Goal: Task Accomplishment & Management: Use online tool/utility

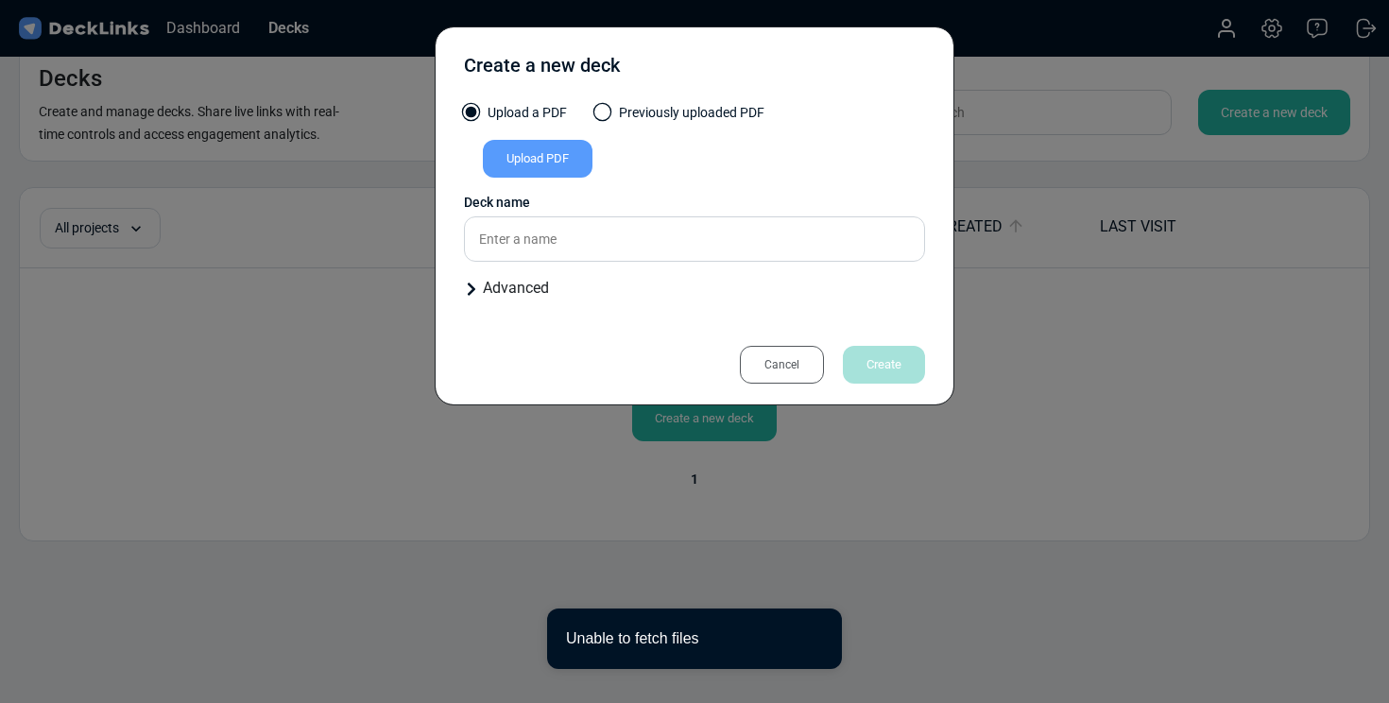
click at [766, 369] on div "Cancel" at bounding box center [782, 365] width 84 height 38
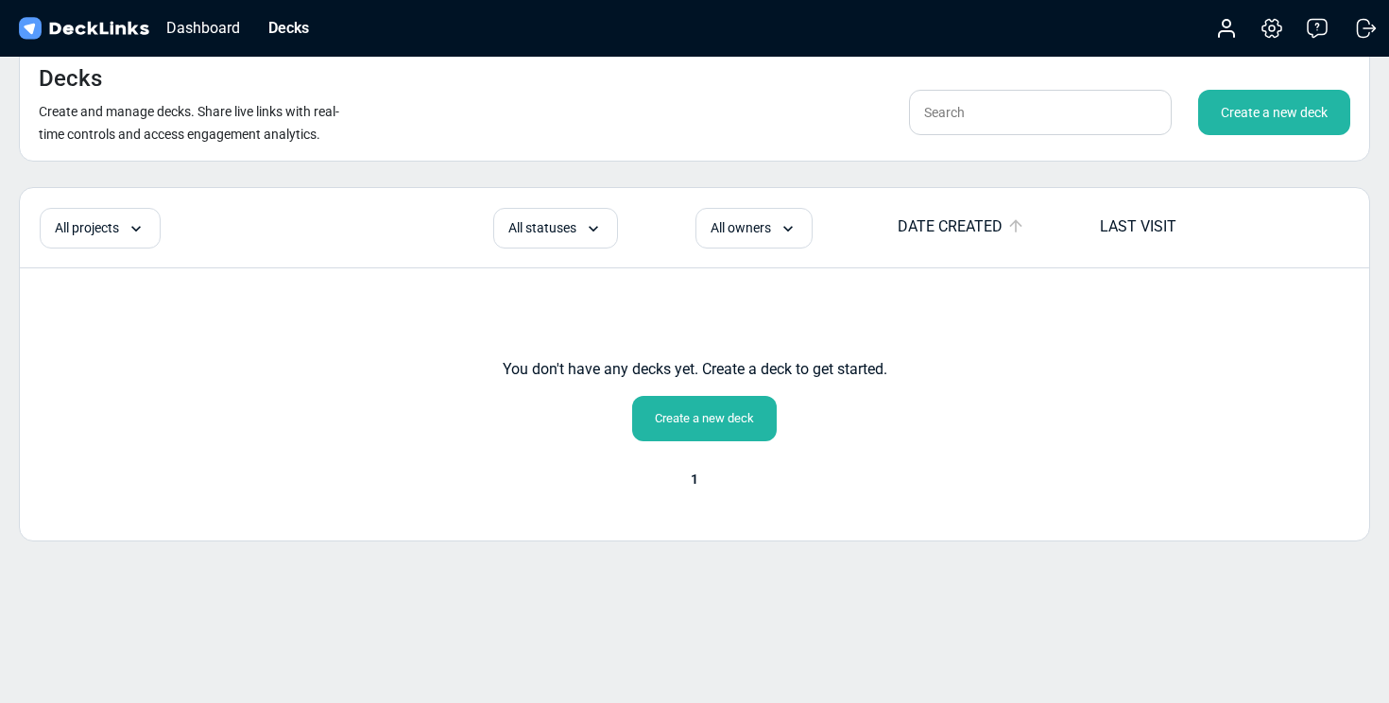
click at [125, 33] on img at bounding box center [83, 28] width 137 height 27
click at [1229, 25] on circle at bounding box center [1227, 24] width 8 height 8
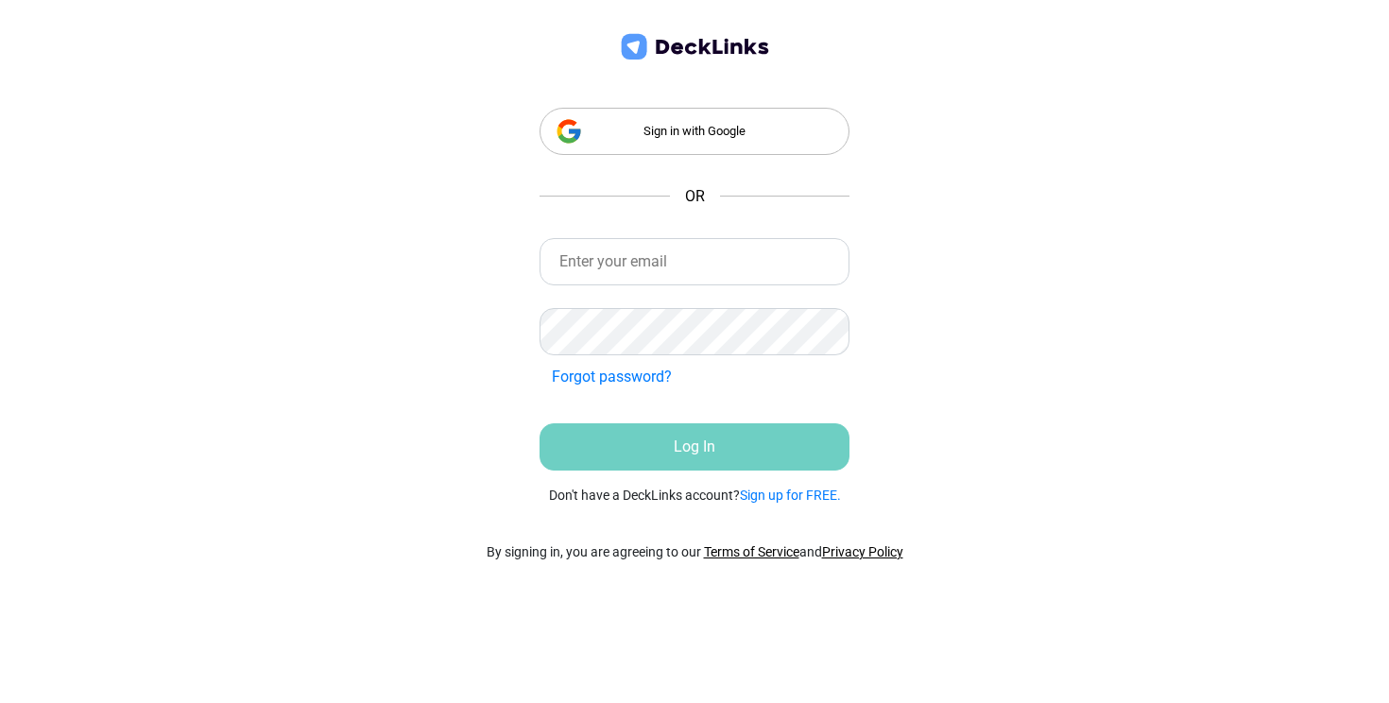
click at [716, 128] on div "Sign in with Google" at bounding box center [695, 131] width 311 height 47
click at [603, 256] on input "email" at bounding box center [695, 261] width 311 height 47
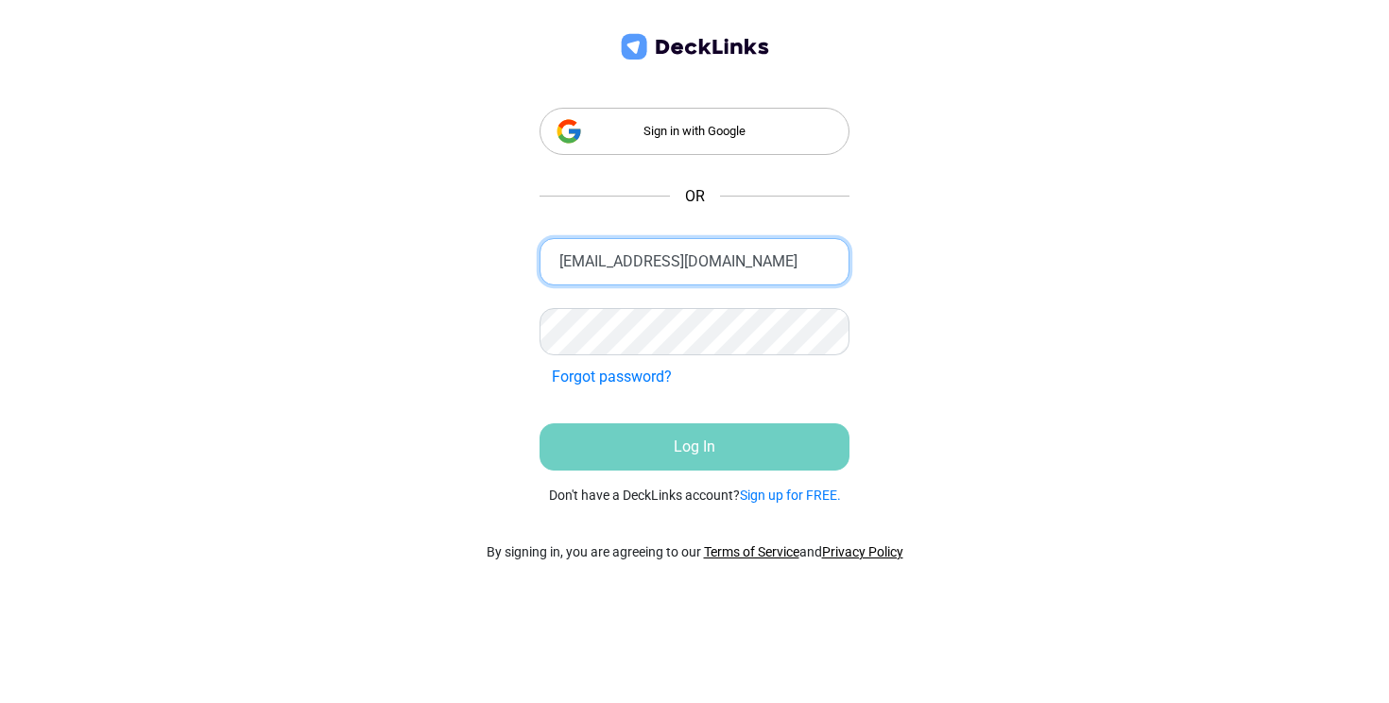
type input "[EMAIL_ADDRESS][DOMAIN_NAME]"
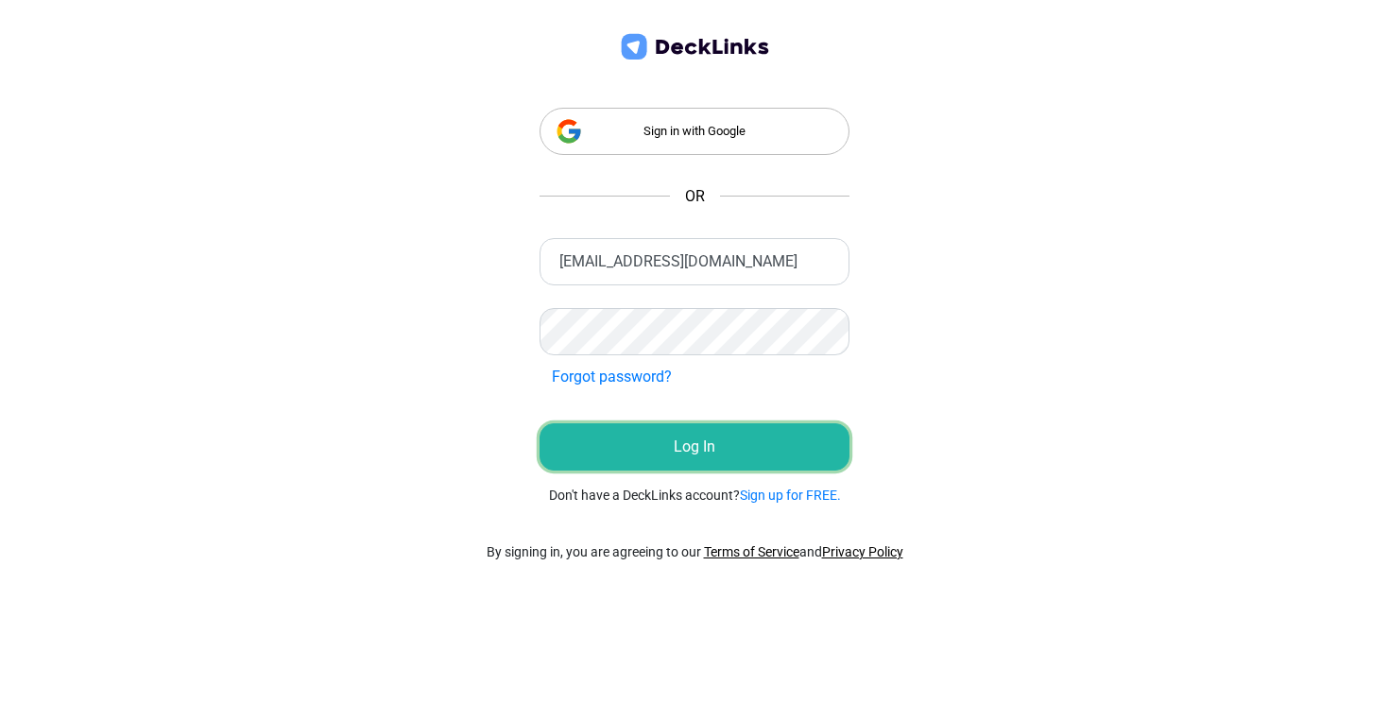
click at [682, 431] on button "Log In" at bounding box center [695, 446] width 311 height 47
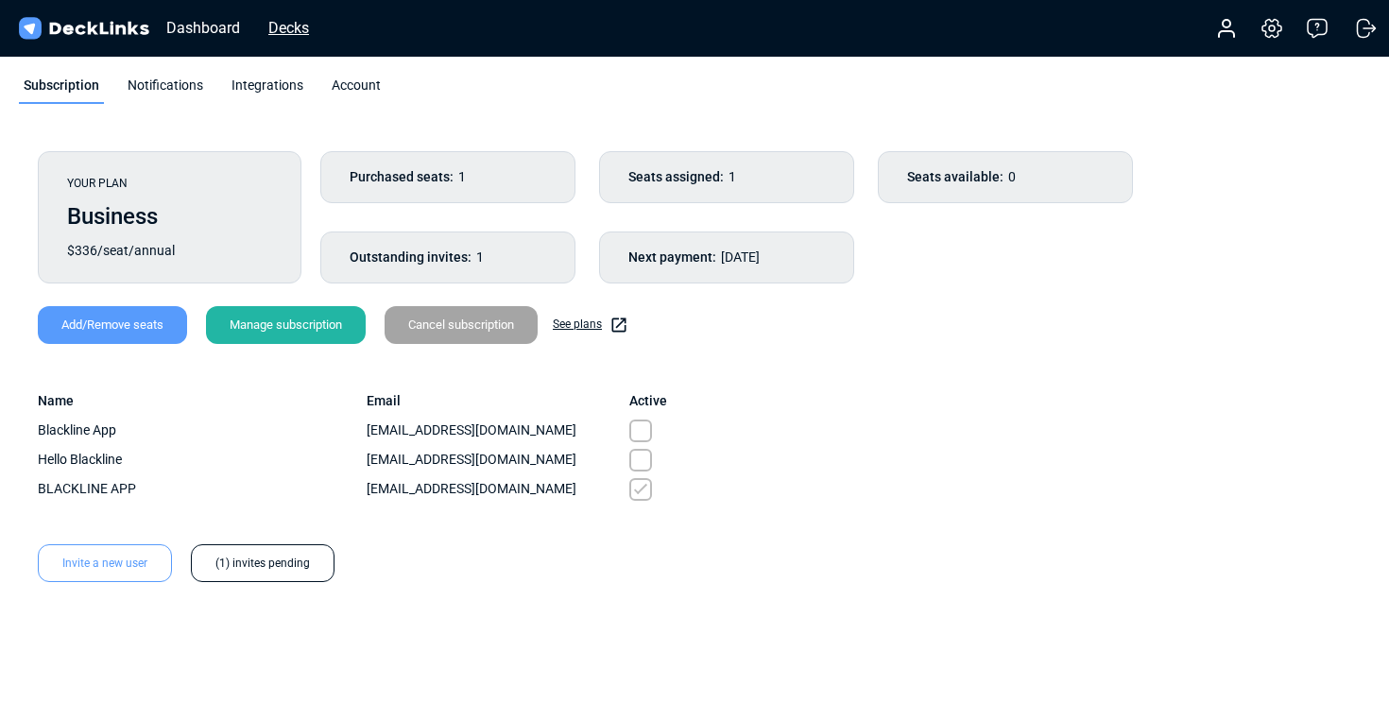
click at [289, 24] on div "Decks" at bounding box center [289, 28] width 60 height 24
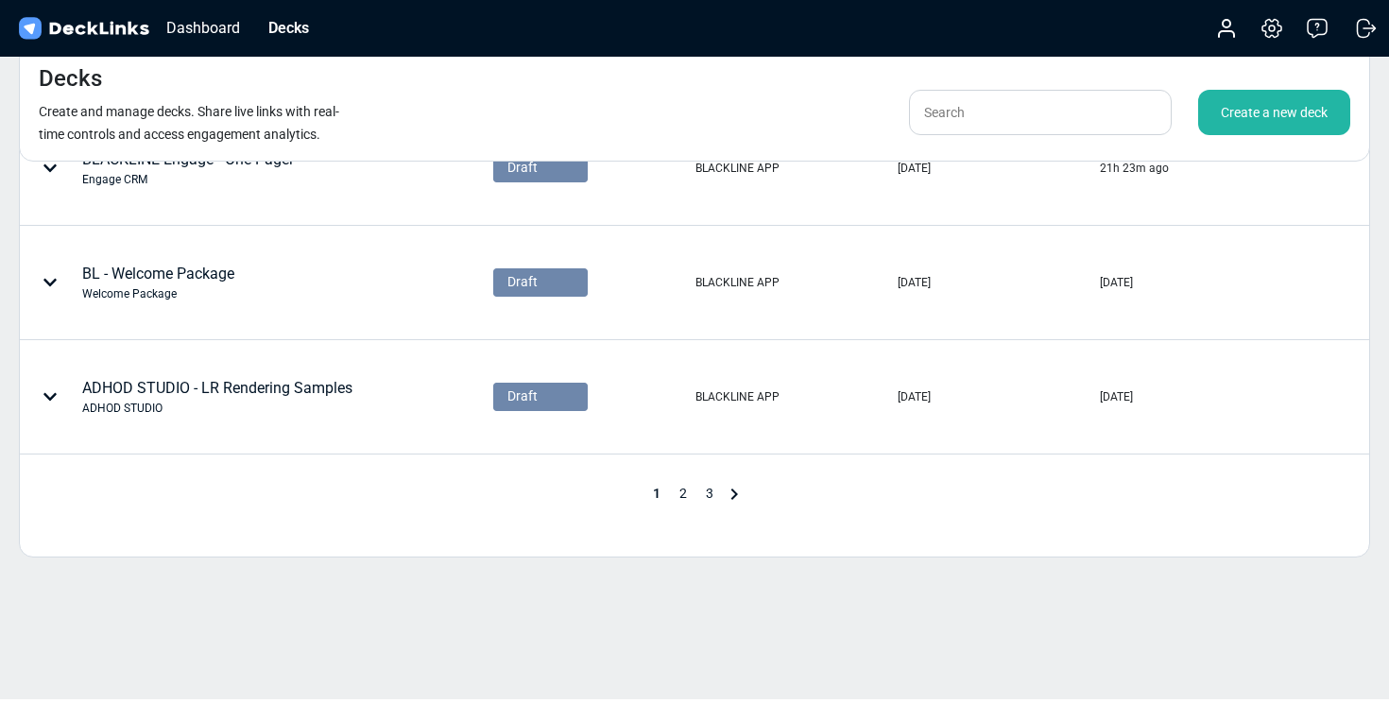
scroll to position [973, 0]
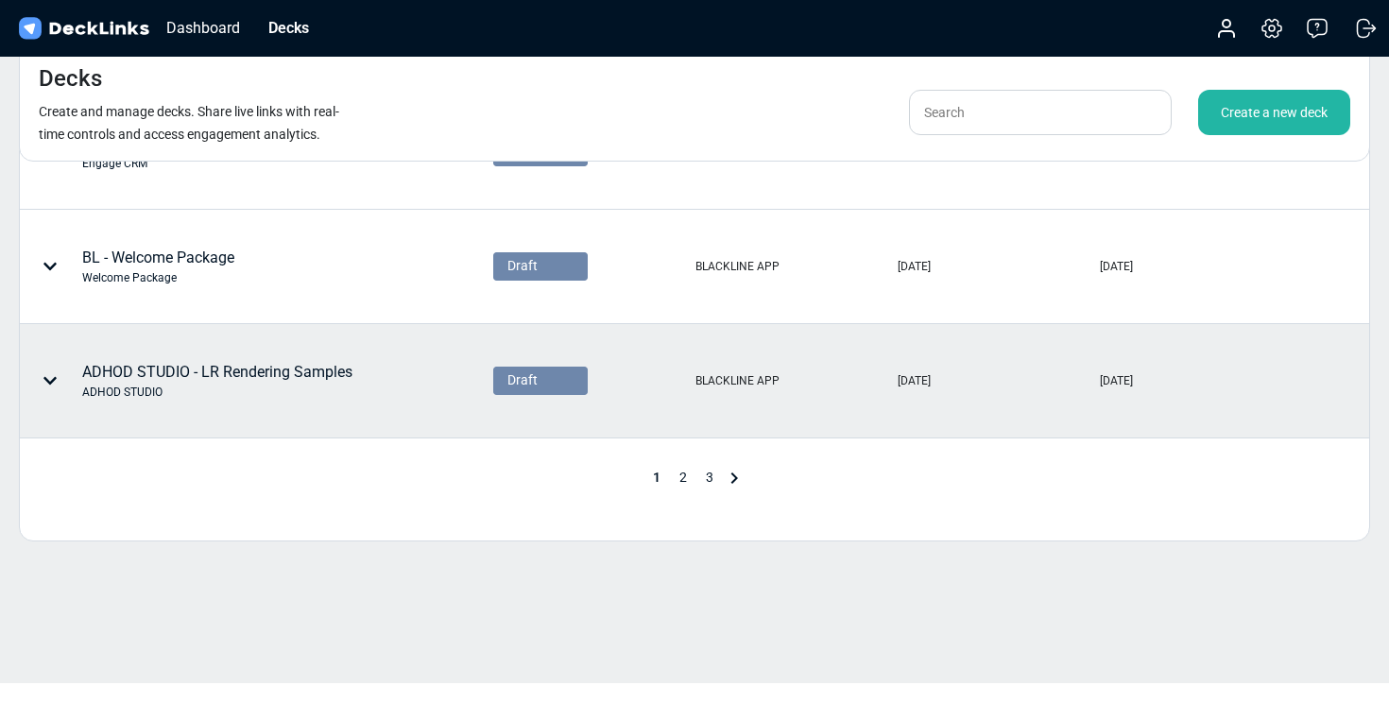
click at [322, 371] on div "ADHOD STUDIO - LR Rendering Samples ADHOD STUDIO" at bounding box center [217, 381] width 270 height 40
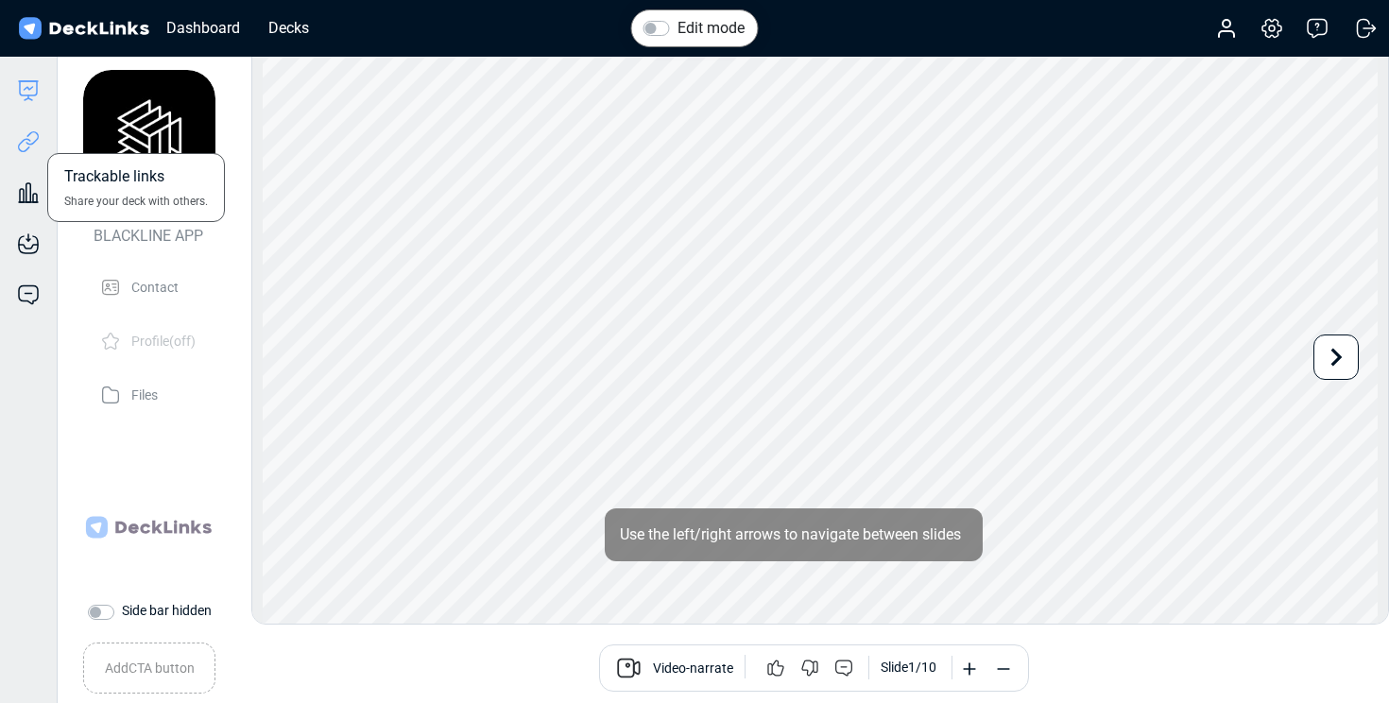
click at [23, 142] on icon at bounding box center [28, 141] width 23 height 23
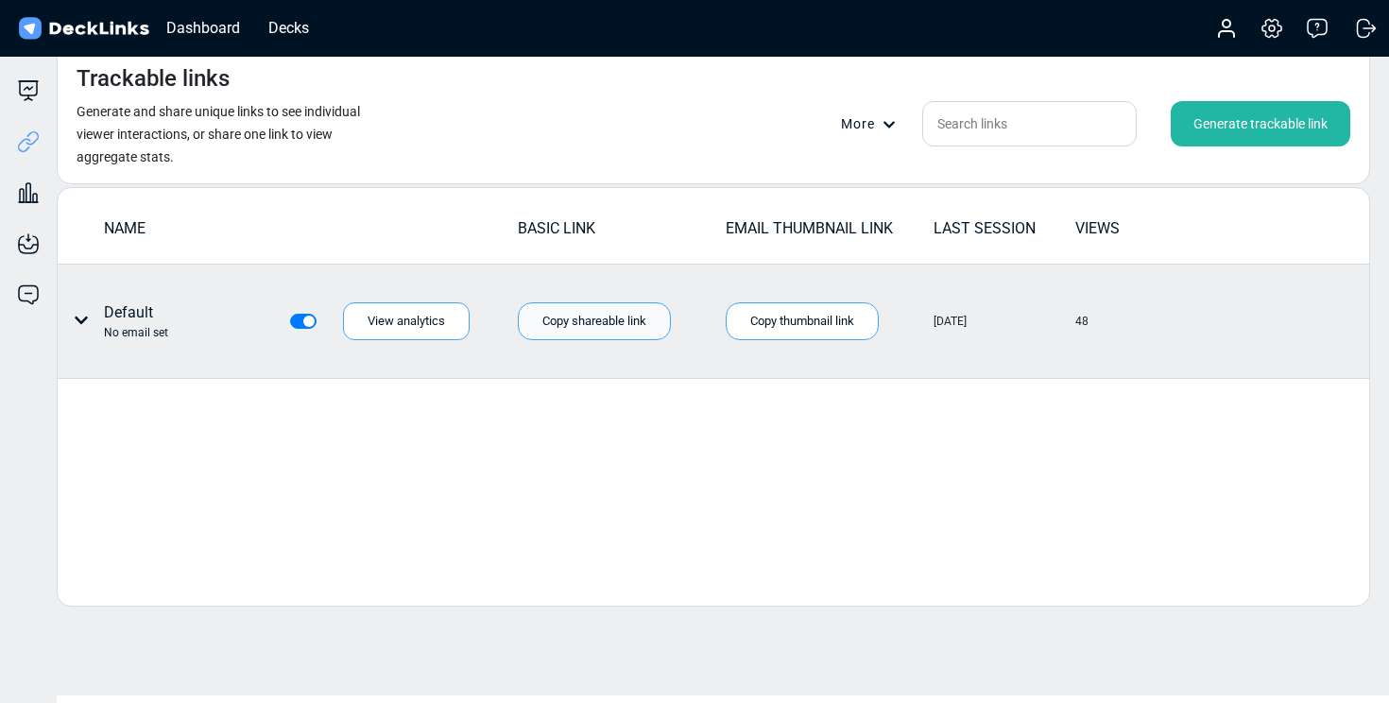
click at [644, 319] on div "Copy shareable link" at bounding box center [594, 321] width 153 height 38
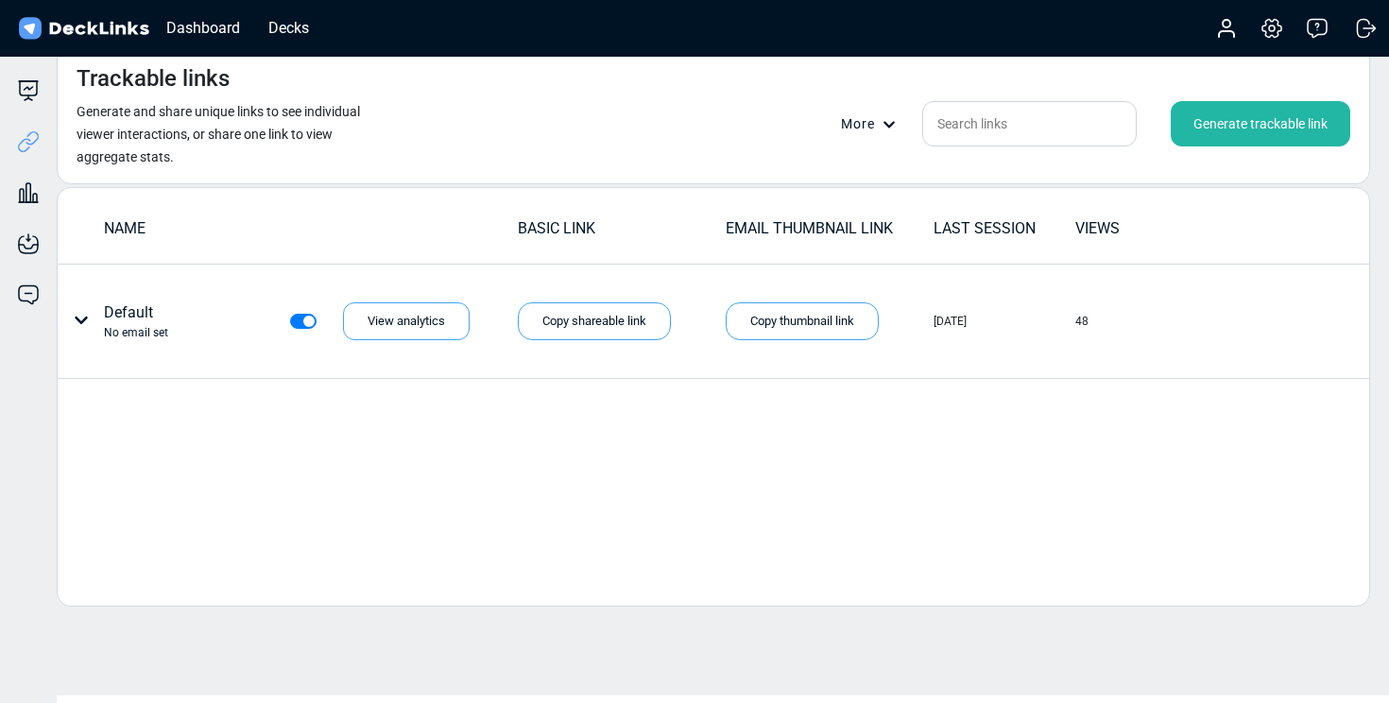
click at [71, 37] on img at bounding box center [83, 28] width 137 height 27
click at [70, 31] on img at bounding box center [83, 28] width 137 height 27
click at [20, 34] on img at bounding box center [83, 28] width 137 height 27
click at [77, 23] on img at bounding box center [83, 28] width 137 height 27
click at [221, 17] on div "Dashboard" at bounding box center [203, 28] width 93 height 24
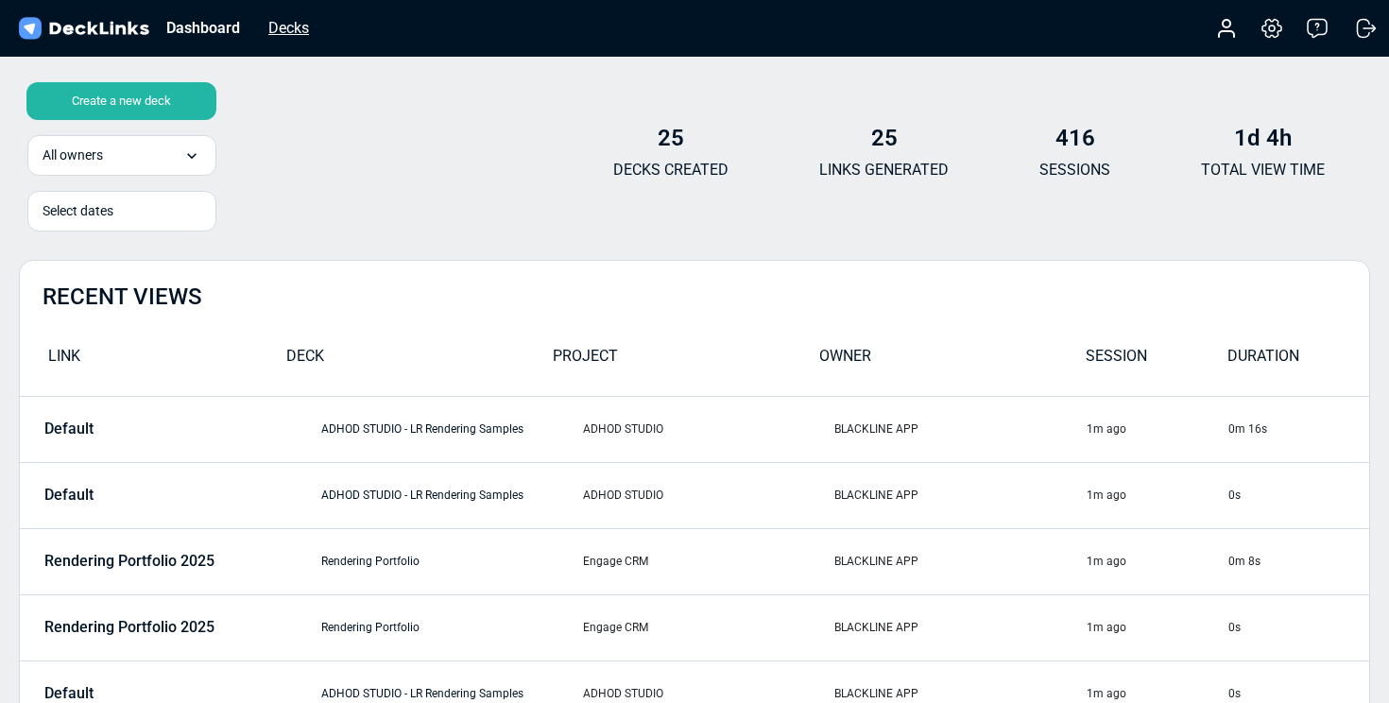
click at [292, 17] on div "Decks" at bounding box center [289, 28] width 60 height 24
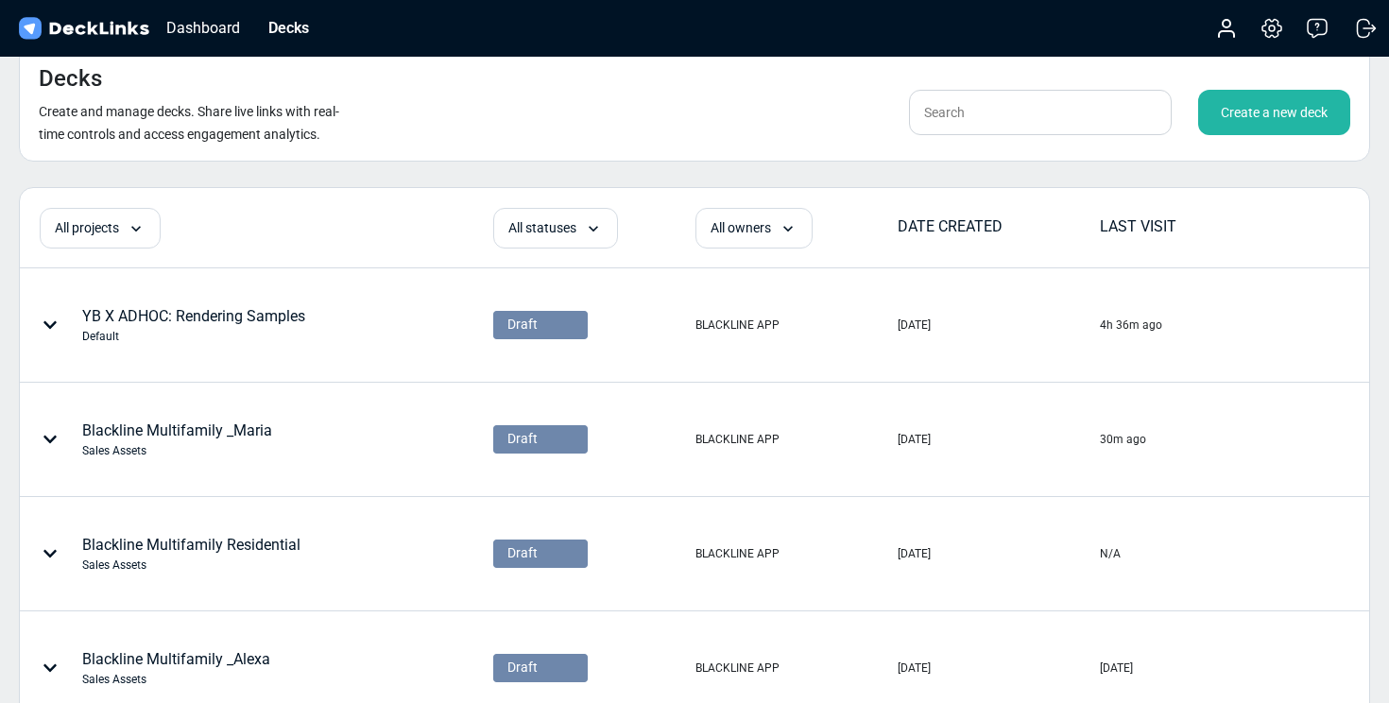
click at [1264, 112] on div "Create a new deck" at bounding box center [1274, 112] width 152 height 45
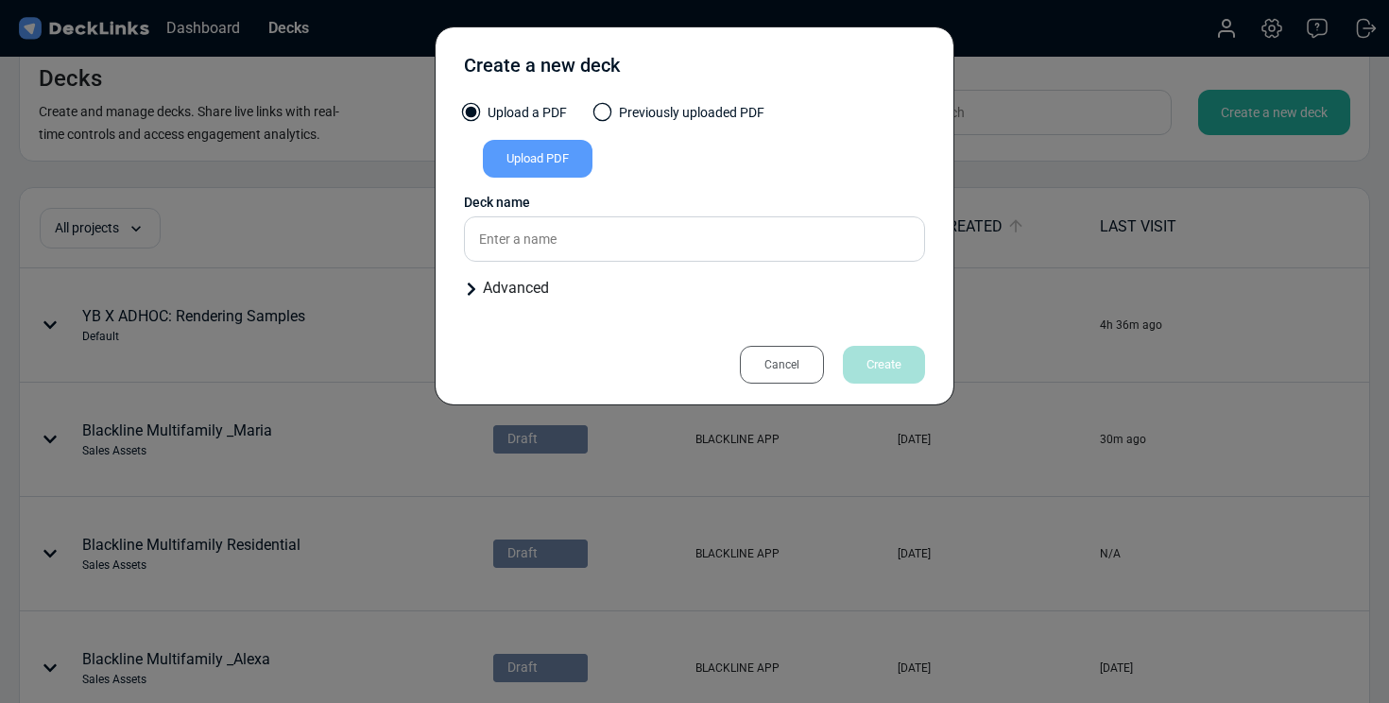
click at [562, 155] on div "Upload PDF" at bounding box center [538, 159] width 110 height 38
click at [0, 0] on input "Upload PDF" at bounding box center [0, 0] width 0 height 0
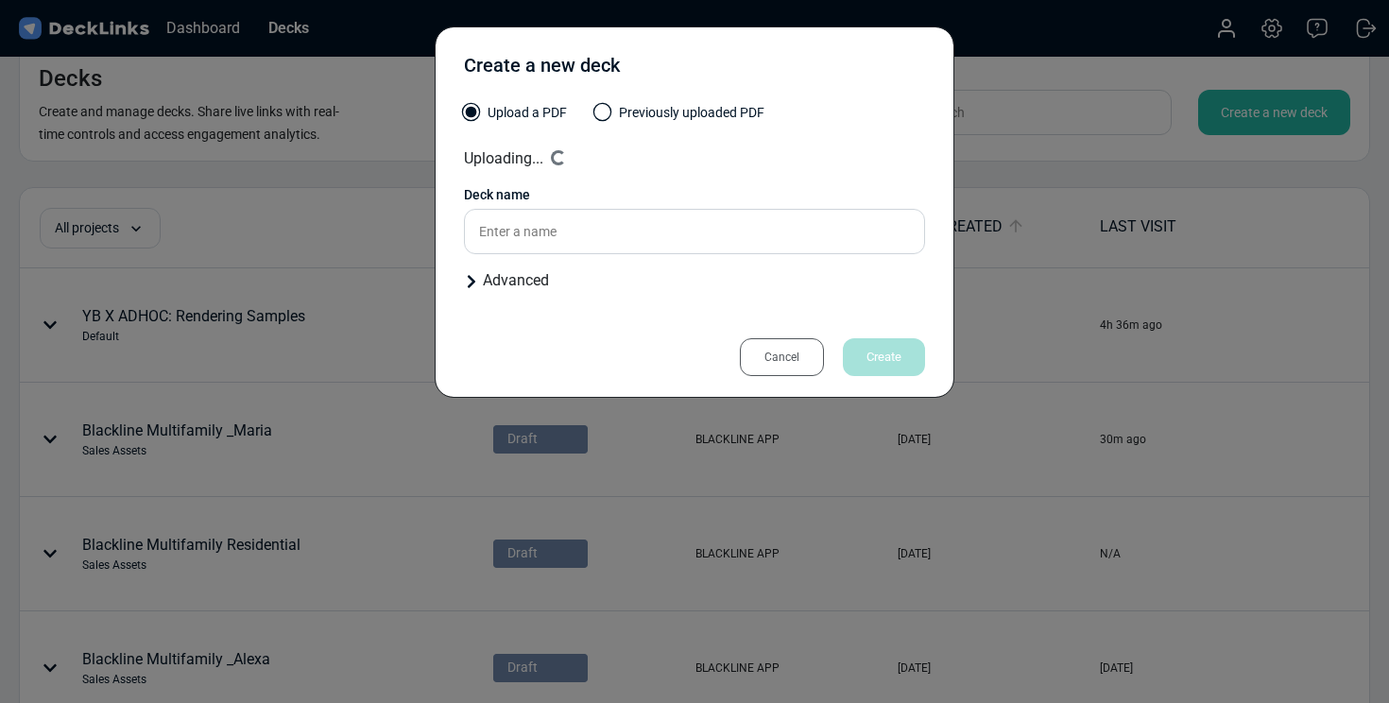
type input "One Pager_Adhoc"
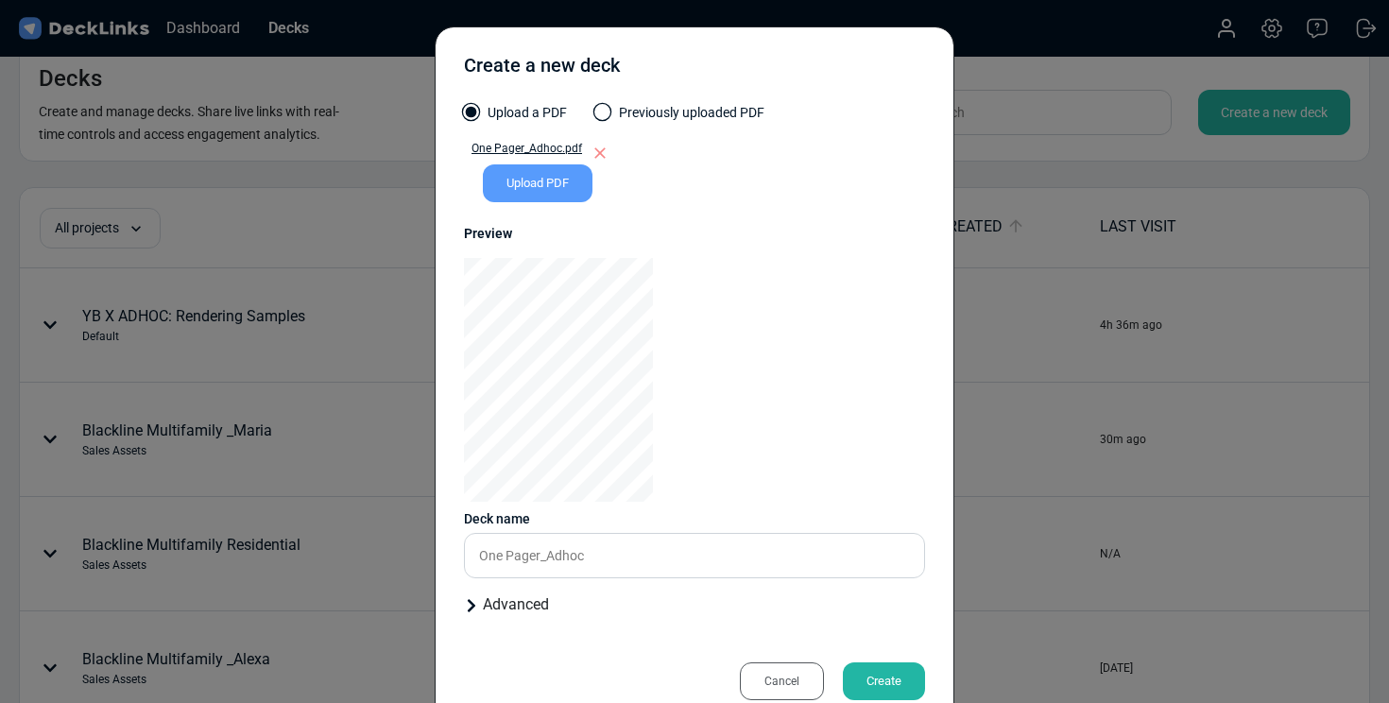
scroll to position [45, 0]
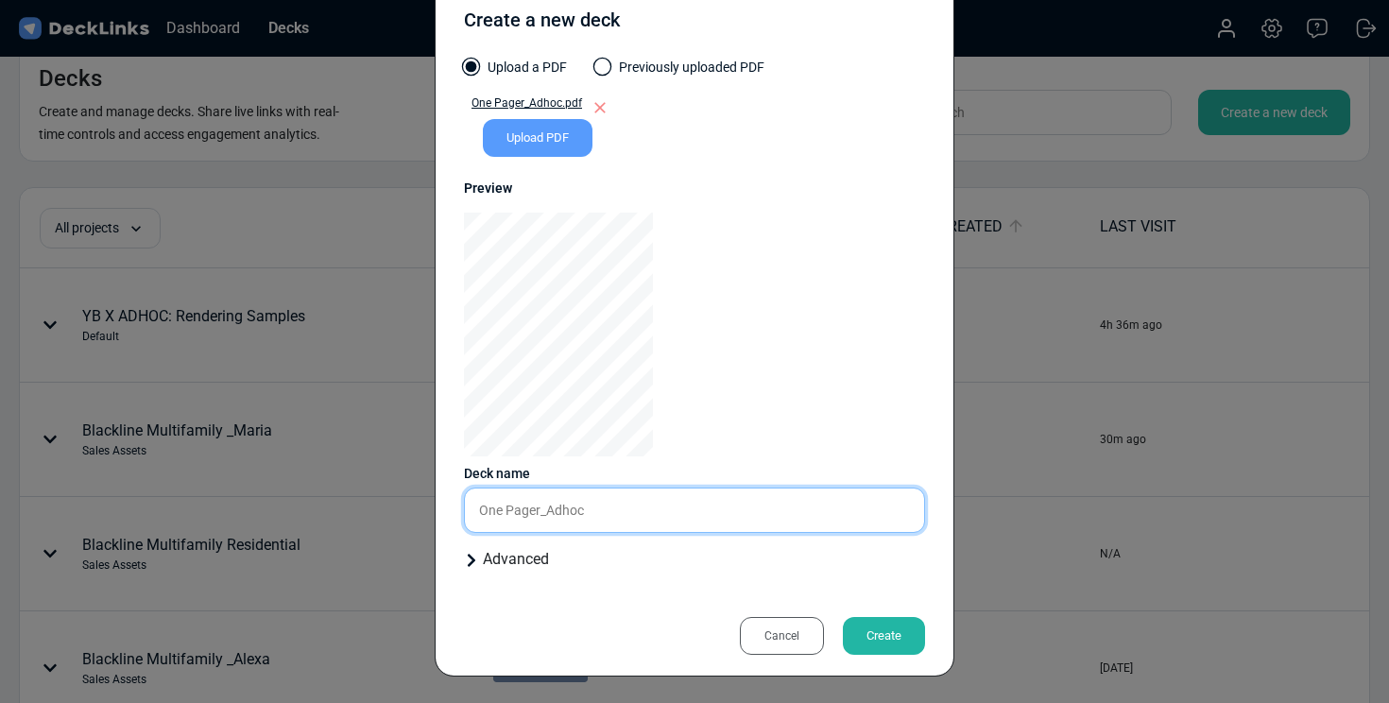
click at [552, 519] on input "One Pager_Adhoc" at bounding box center [694, 510] width 461 height 45
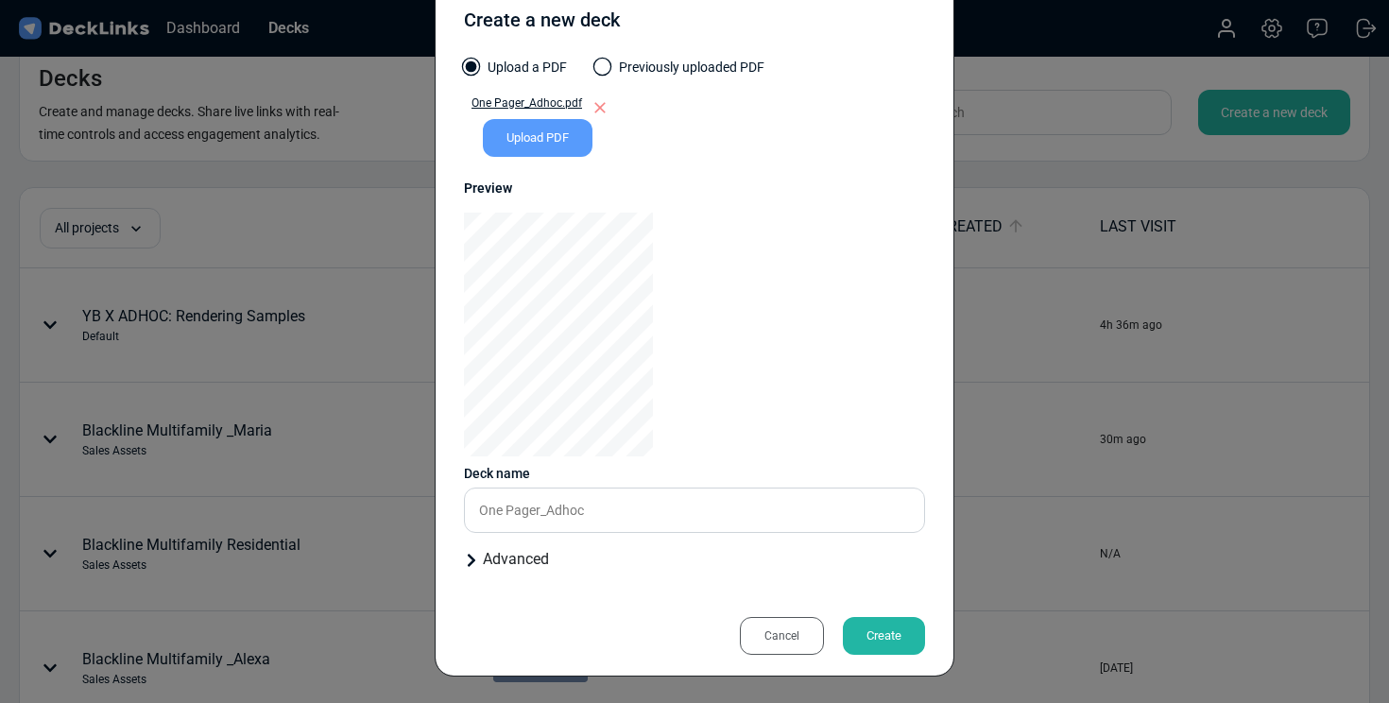
click at [790, 637] on div "Cancel" at bounding box center [782, 636] width 84 height 38
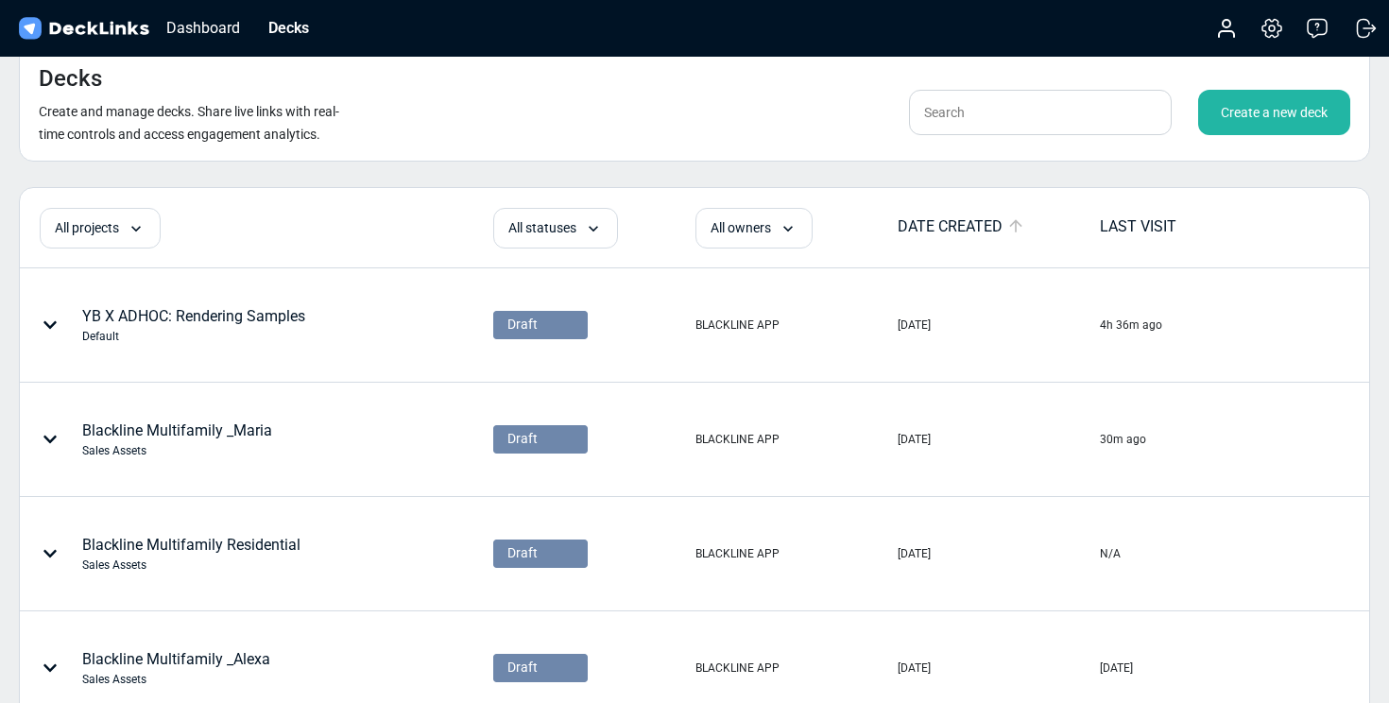
scroll to position [21, 0]
click at [1239, 98] on div "Create a new deck" at bounding box center [1274, 112] width 152 height 45
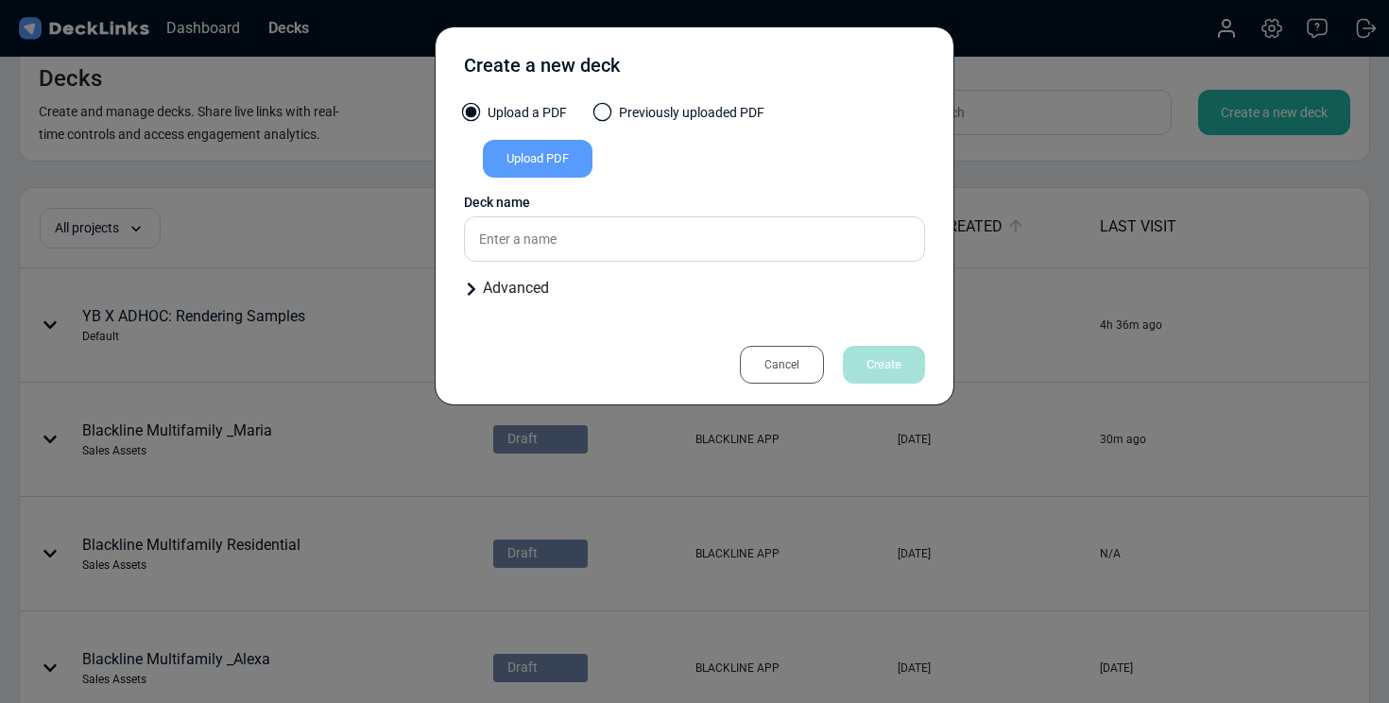
click at [574, 158] on div "Upload PDF" at bounding box center [538, 159] width 110 height 38
click at [0, 0] on input "Upload PDF" at bounding box center [0, 0] width 0 height 0
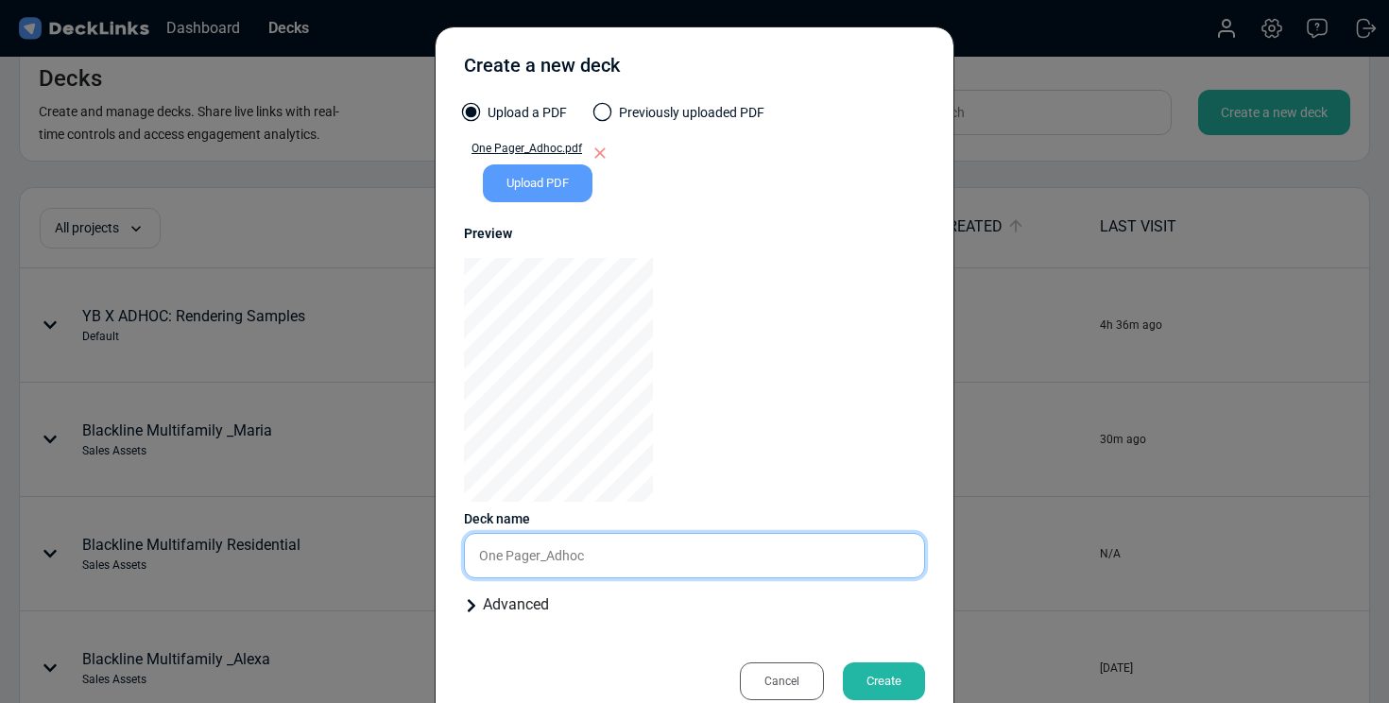
click at [513, 549] on input "One Pager_Adhoc" at bounding box center [694, 555] width 461 height 45
type input "ADHOC STUDIO - 1 Pager"
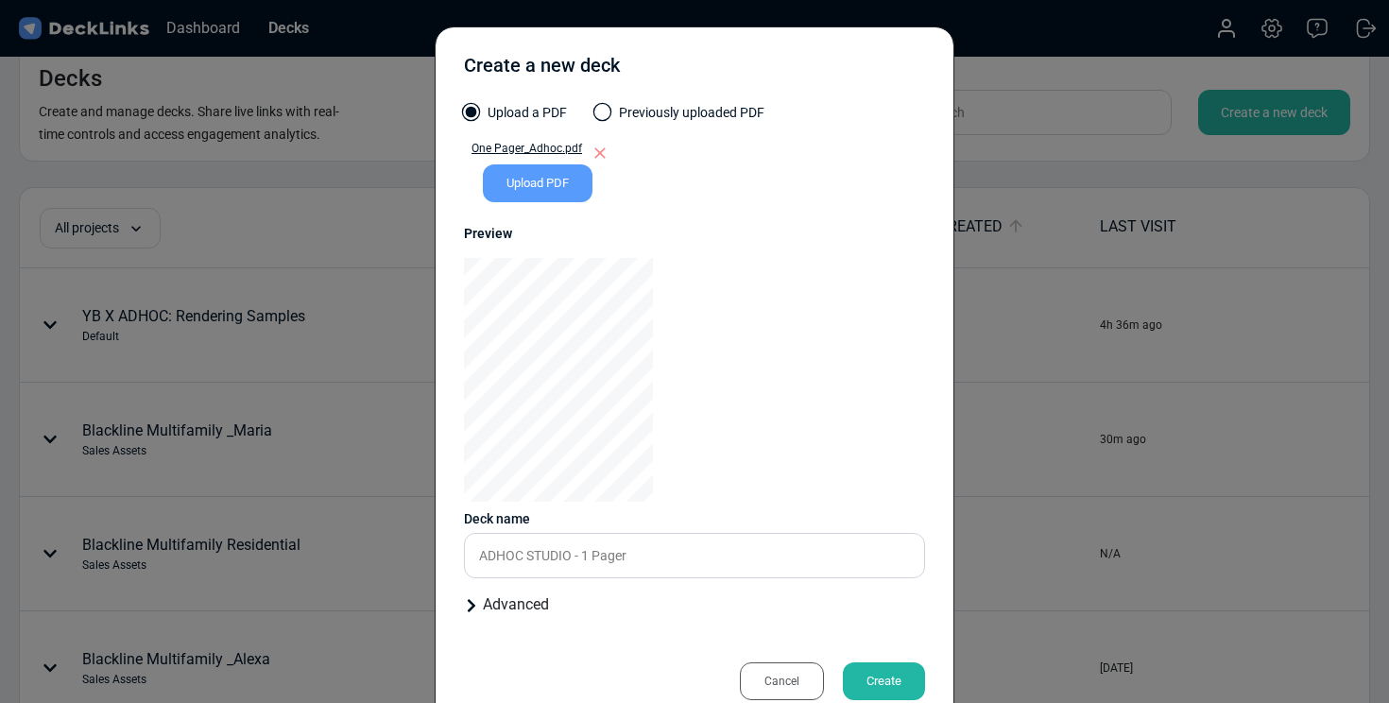
click at [877, 679] on div "Create" at bounding box center [884, 681] width 82 height 38
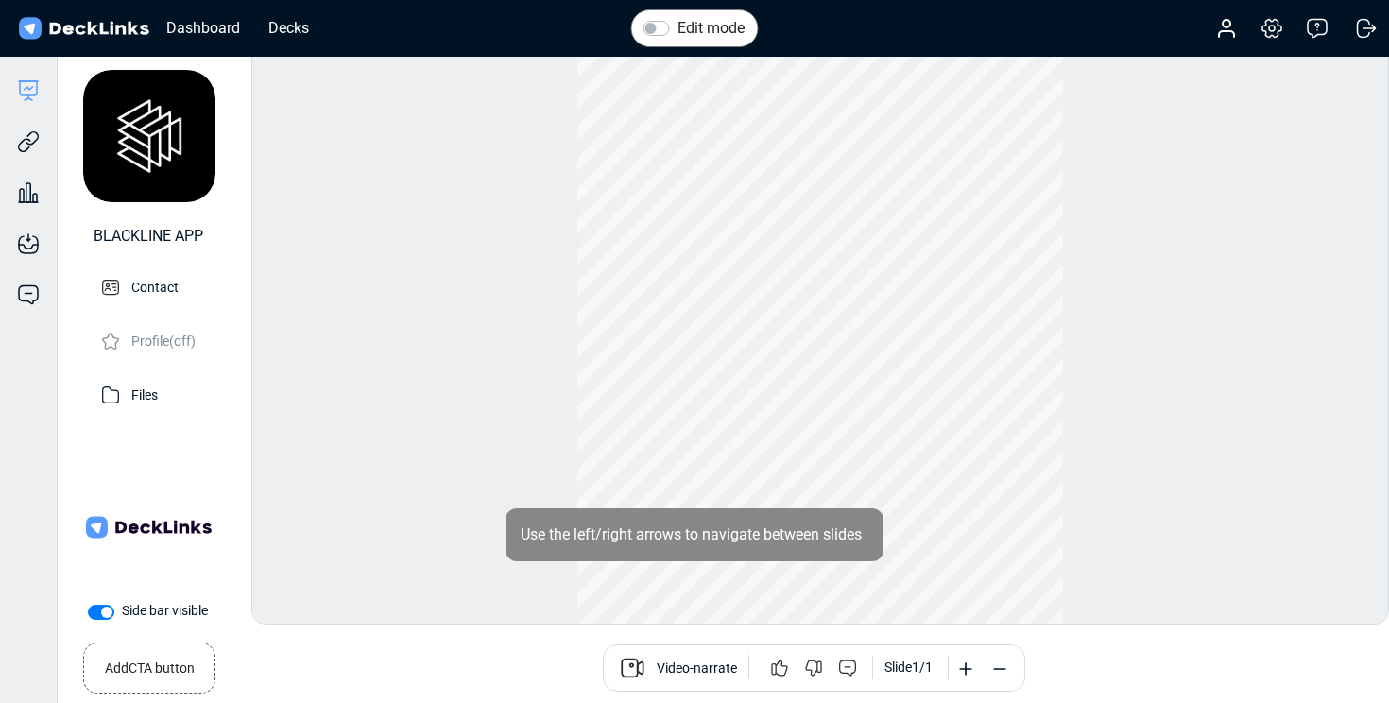
click at [122, 609] on label "Side bar visible" at bounding box center [165, 611] width 86 height 20
click at [100, 609] on input "Side bar visible" at bounding box center [95, 610] width 15 height 19
checkbox input "false"
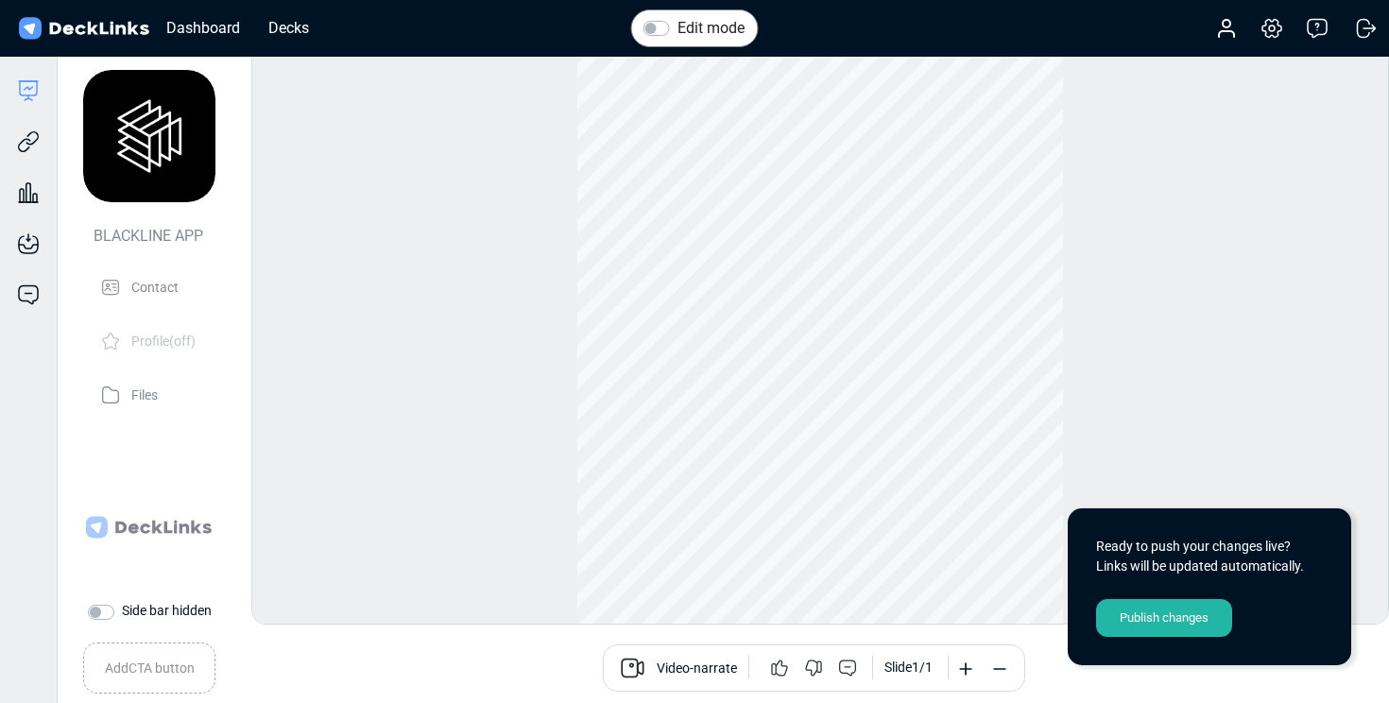
click at [1195, 616] on div "Publish changes" at bounding box center [1164, 618] width 136 height 38
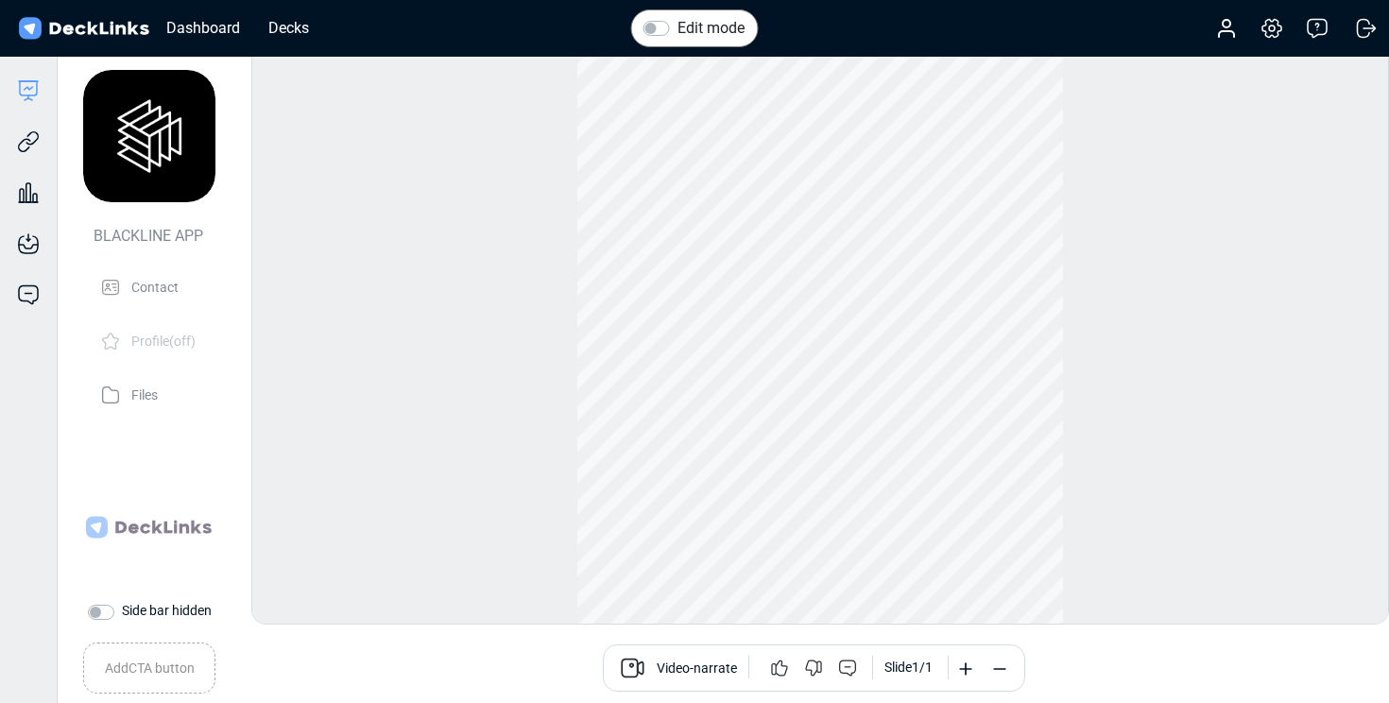
scroll to position [52, 0]
click at [31, 137] on icon at bounding box center [28, 141] width 23 height 23
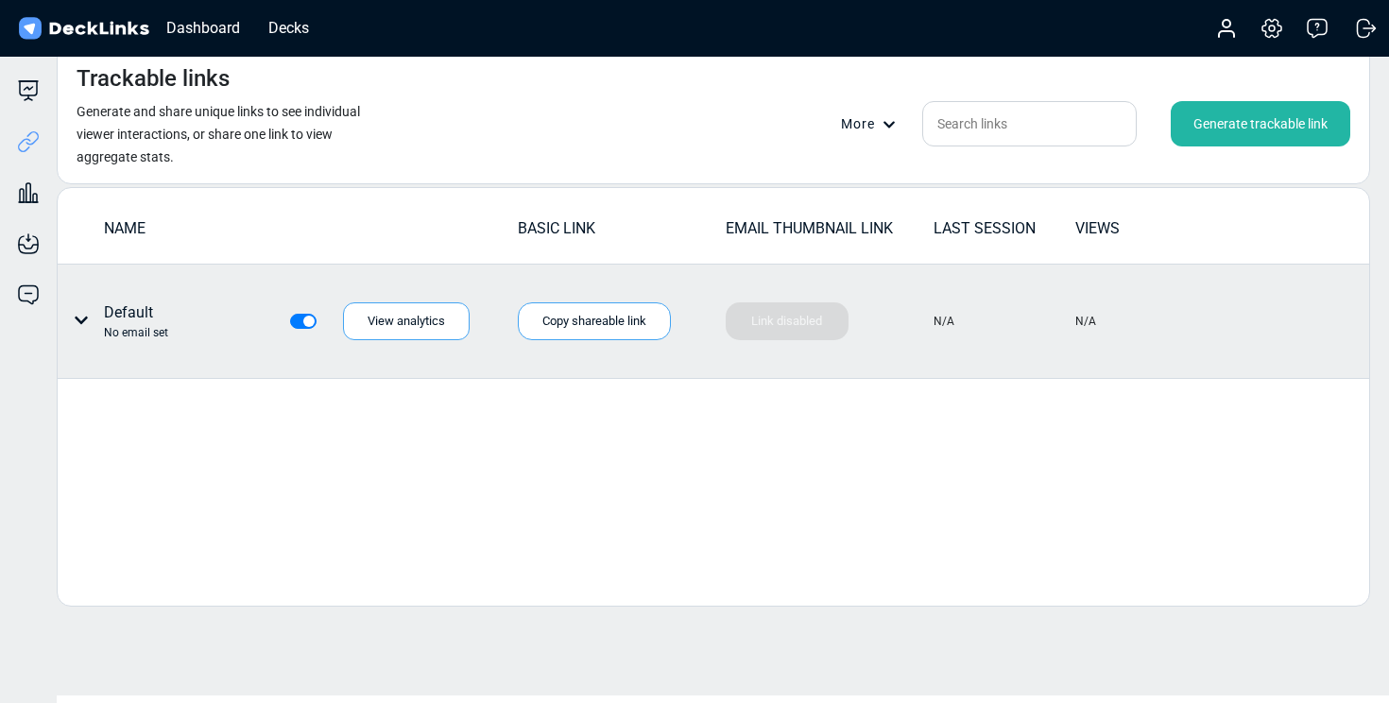
click at [146, 309] on div "Default No email set" at bounding box center [136, 321] width 64 height 40
click at [77, 319] on icon at bounding box center [81, 320] width 15 height 15
click at [129, 355] on div "Edit link name" at bounding box center [152, 361] width 170 height 38
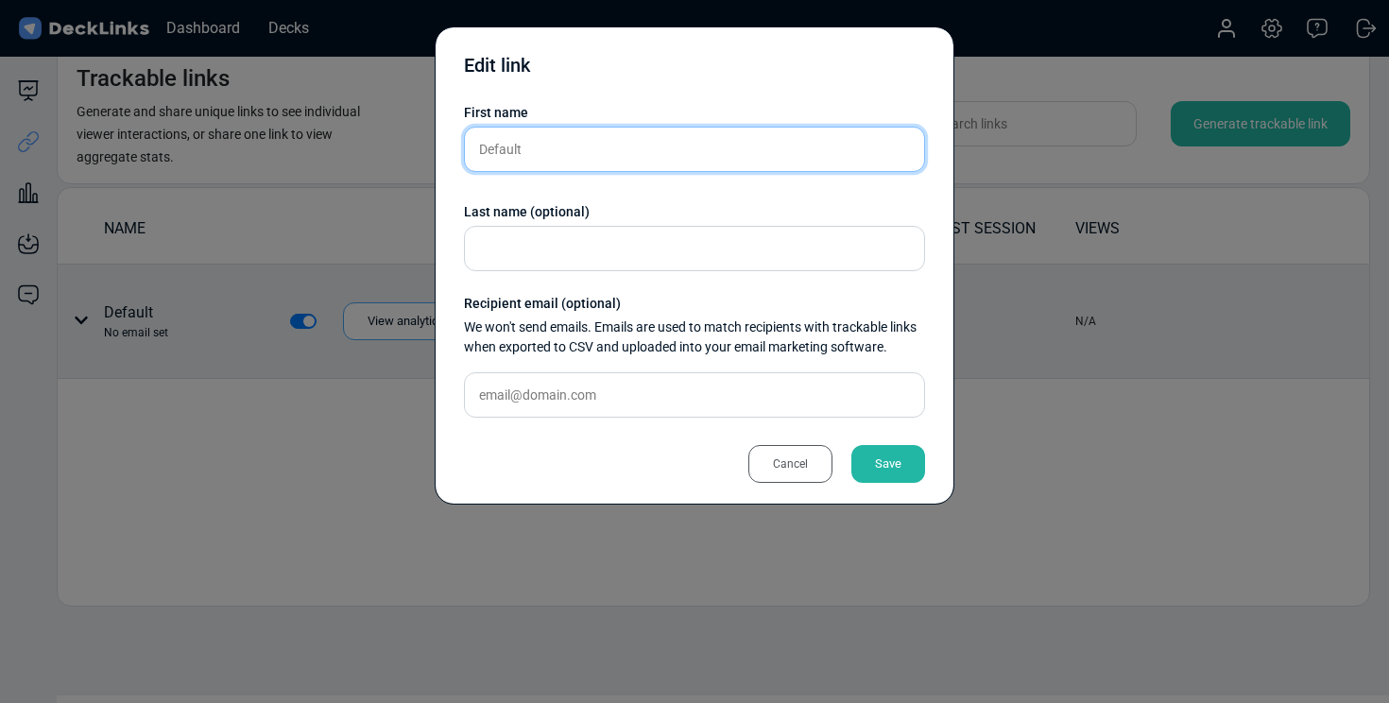
drag, startPoint x: 572, startPoint y: 143, endPoint x: 453, endPoint y: 152, distance: 119.4
click at [453, 152] on div "Edit link First name Default Last name (optional) Recipient email (optional) We…" at bounding box center [695, 265] width 520 height 478
type input "ADHOC_1 Pager"
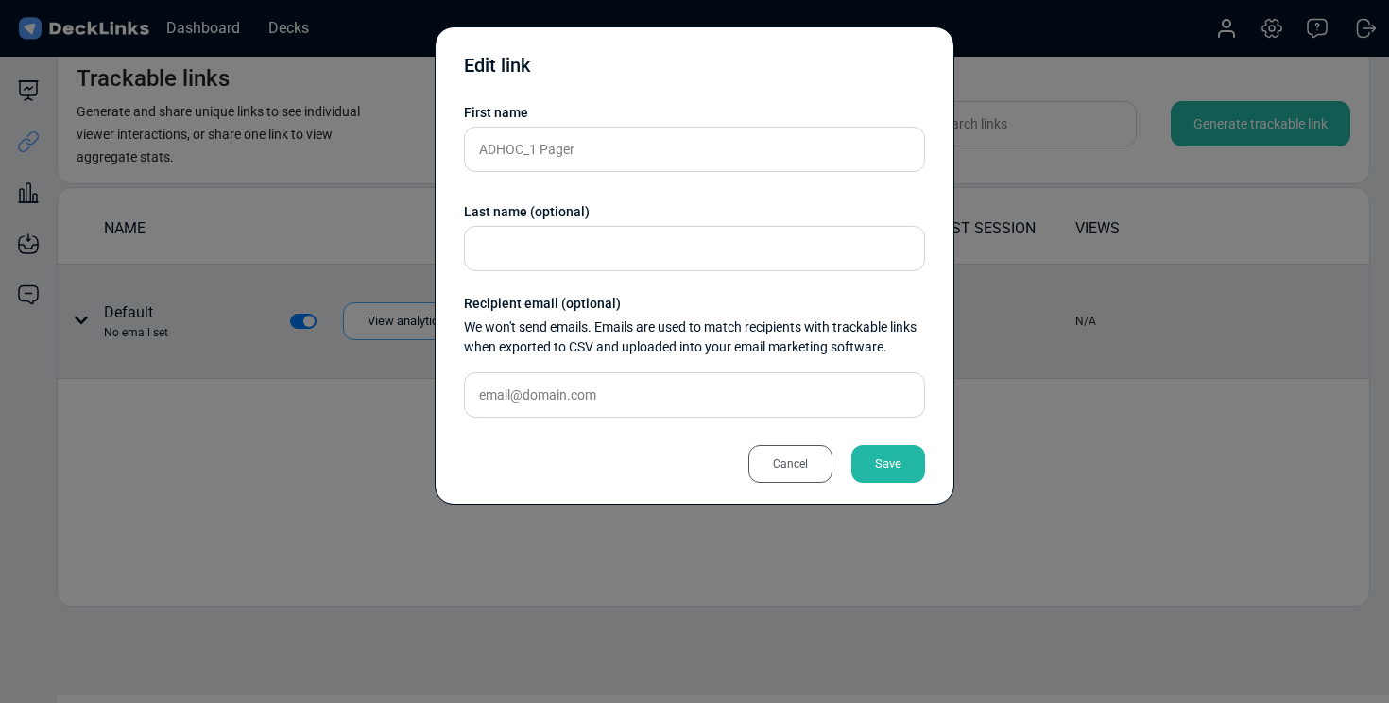
click at [881, 467] on div "Save" at bounding box center [888, 464] width 74 height 38
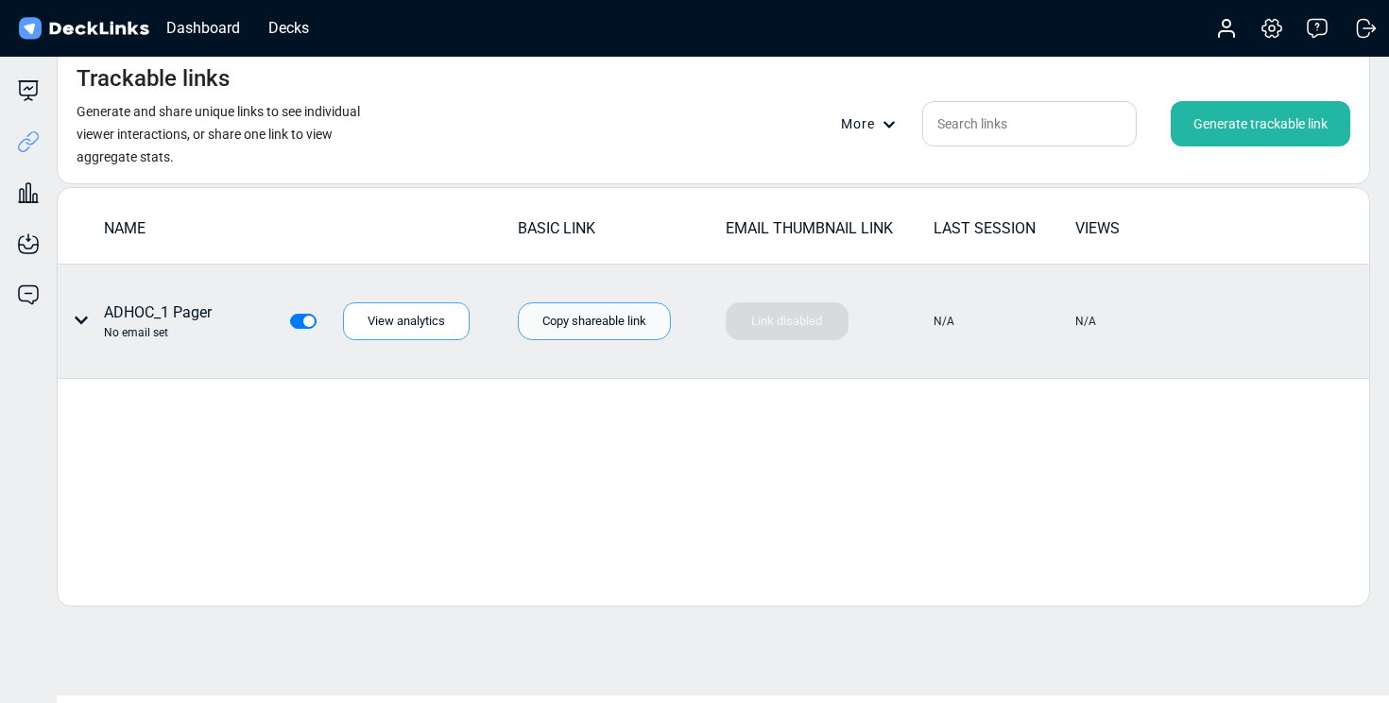
click at [599, 326] on div "Copy shareable link" at bounding box center [594, 321] width 153 height 38
